Goal: Task Accomplishment & Management: Manage account settings

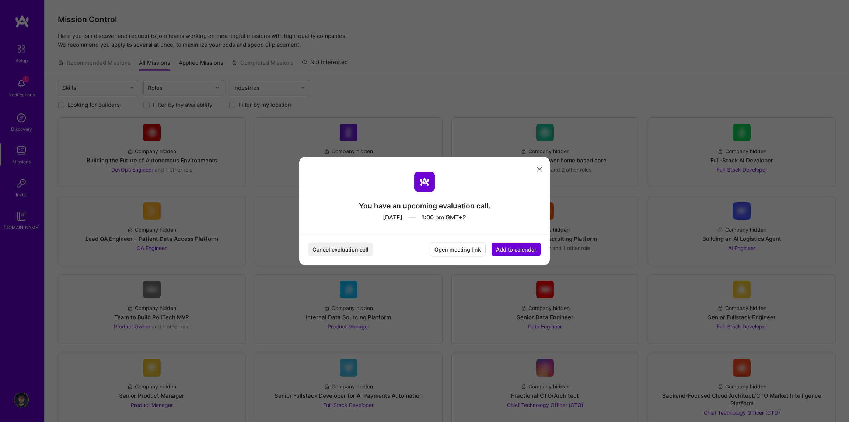
click at [358, 252] on button "Cancel evaluation call" at bounding box center [340, 250] width 65 height 14
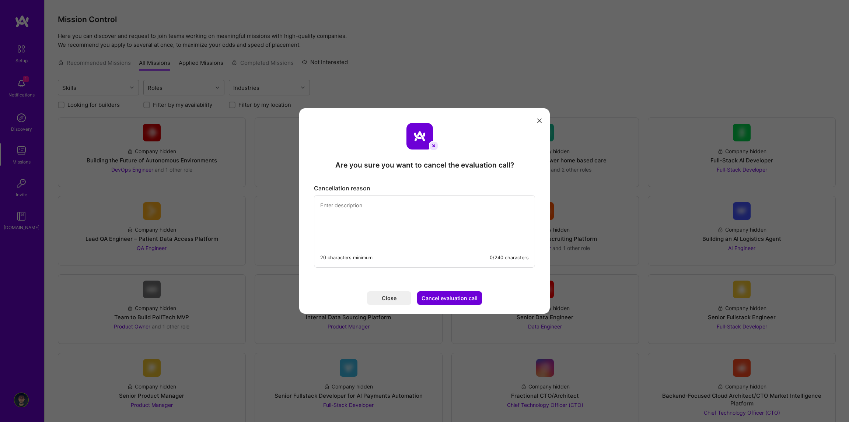
click at [540, 122] on icon "modal" at bounding box center [539, 121] width 4 height 4
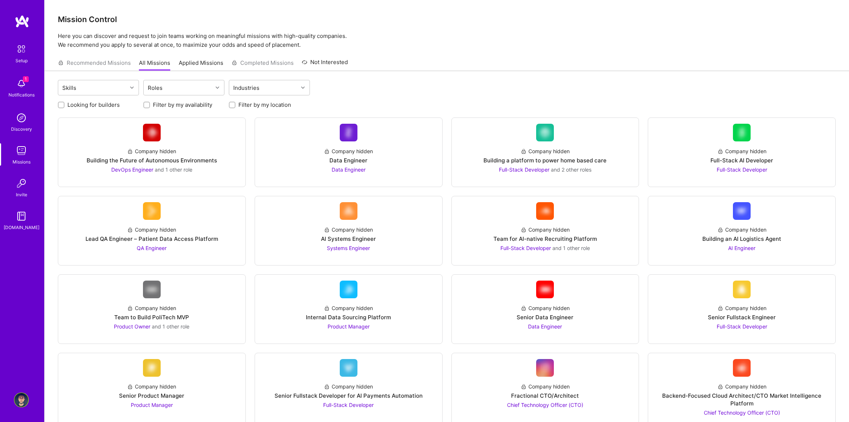
click at [17, 84] on img at bounding box center [21, 83] width 15 height 15
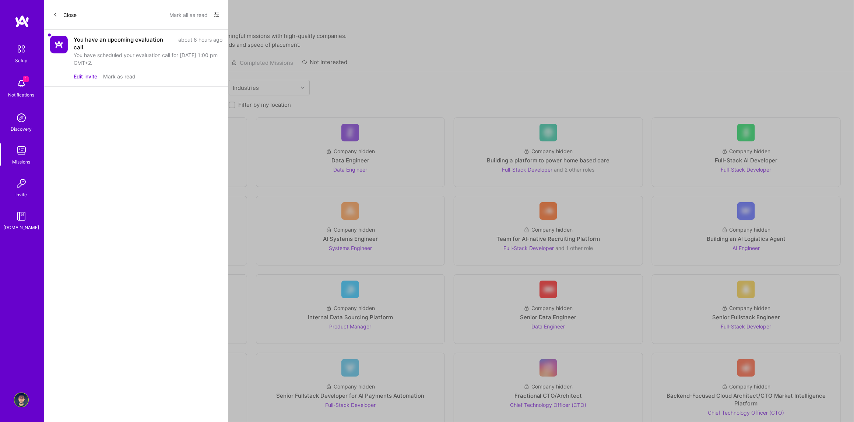
click at [142, 43] on div "You have an upcoming evaluation call." at bounding box center [124, 43] width 100 height 15
click at [130, 37] on div "You have an upcoming evaluation call." at bounding box center [124, 43] width 100 height 15
click at [94, 76] on button "Edit invite" at bounding box center [86, 77] width 24 height 8
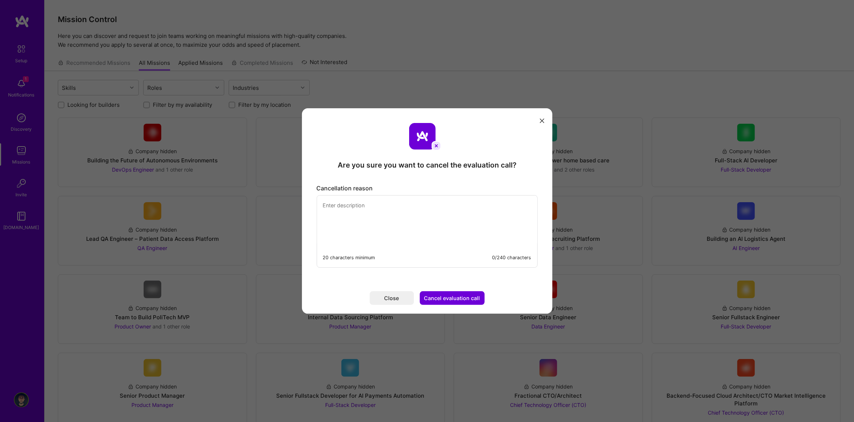
click at [543, 120] on button "modal" at bounding box center [542, 120] width 9 height 12
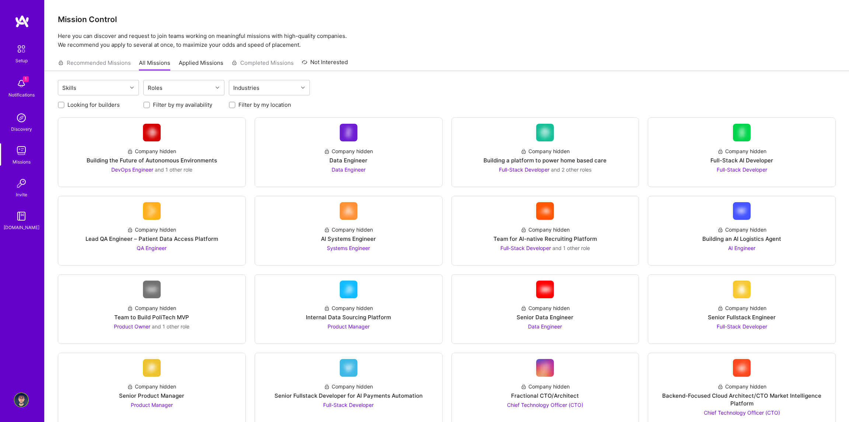
click at [21, 48] on img at bounding box center [21, 48] width 15 height 15
